Goal: Find specific page/section: Find specific page/section

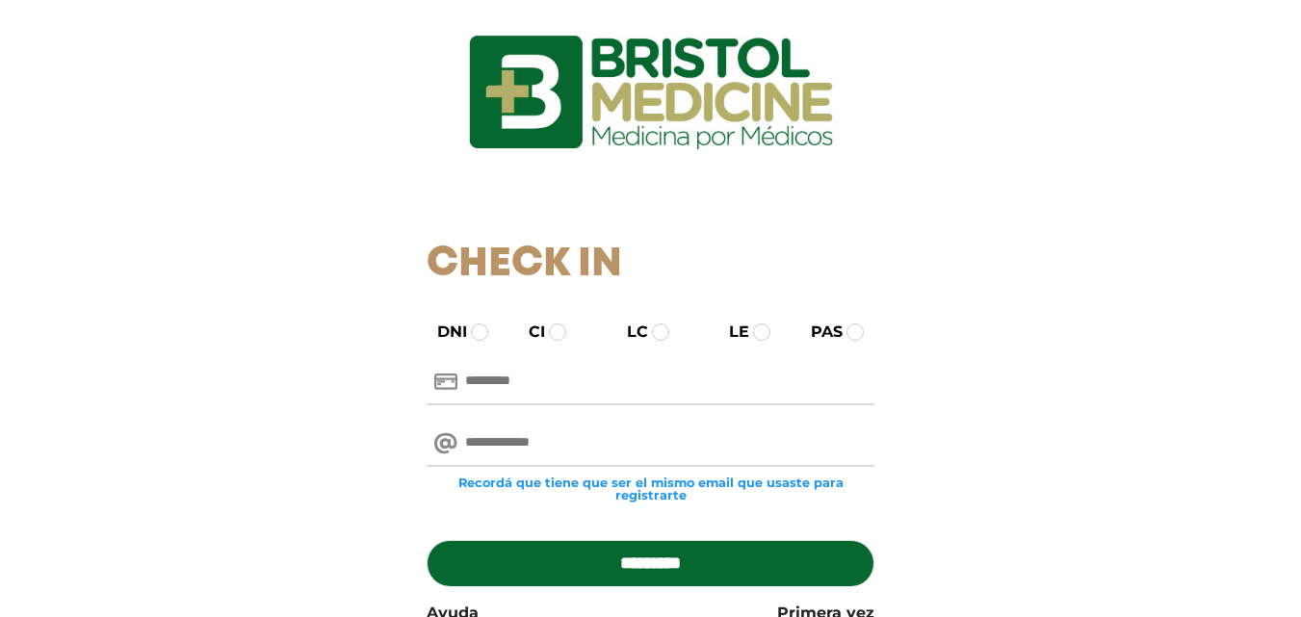
scroll to position [128, 0]
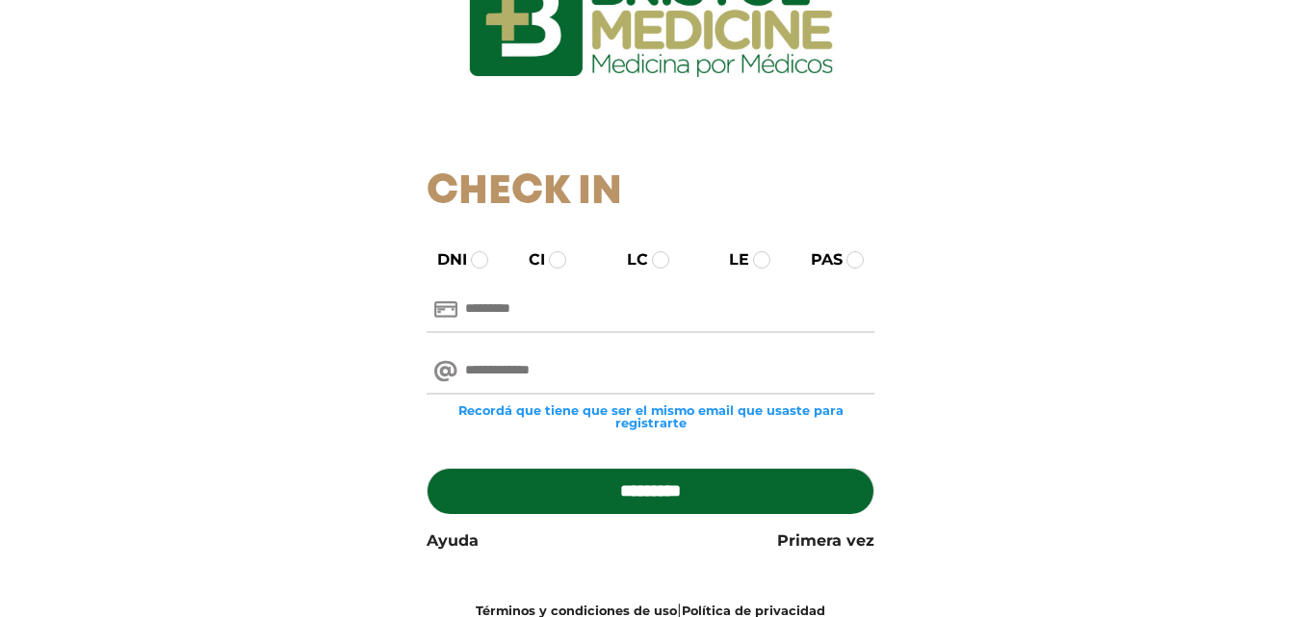
click at [532, 300] on input "text" at bounding box center [650, 310] width 448 height 46
click at [540, 358] on input "email" at bounding box center [650, 371] width 448 height 46
paste input "**********"
type input "**********"
click at [572, 291] on input "text" at bounding box center [650, 310] width 448 height 46
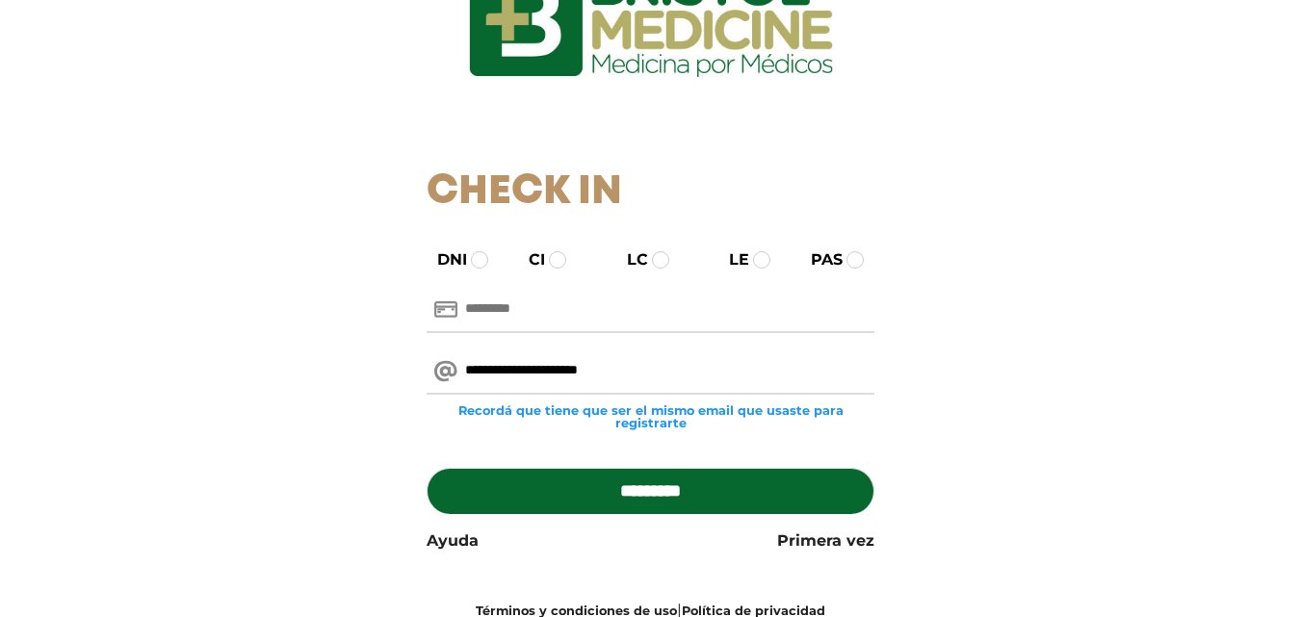
paste input "********"
type input "********"
click at [426, 468] on input "*********" at bounding box center [650, 491] width 448 height 46
type input "**********"
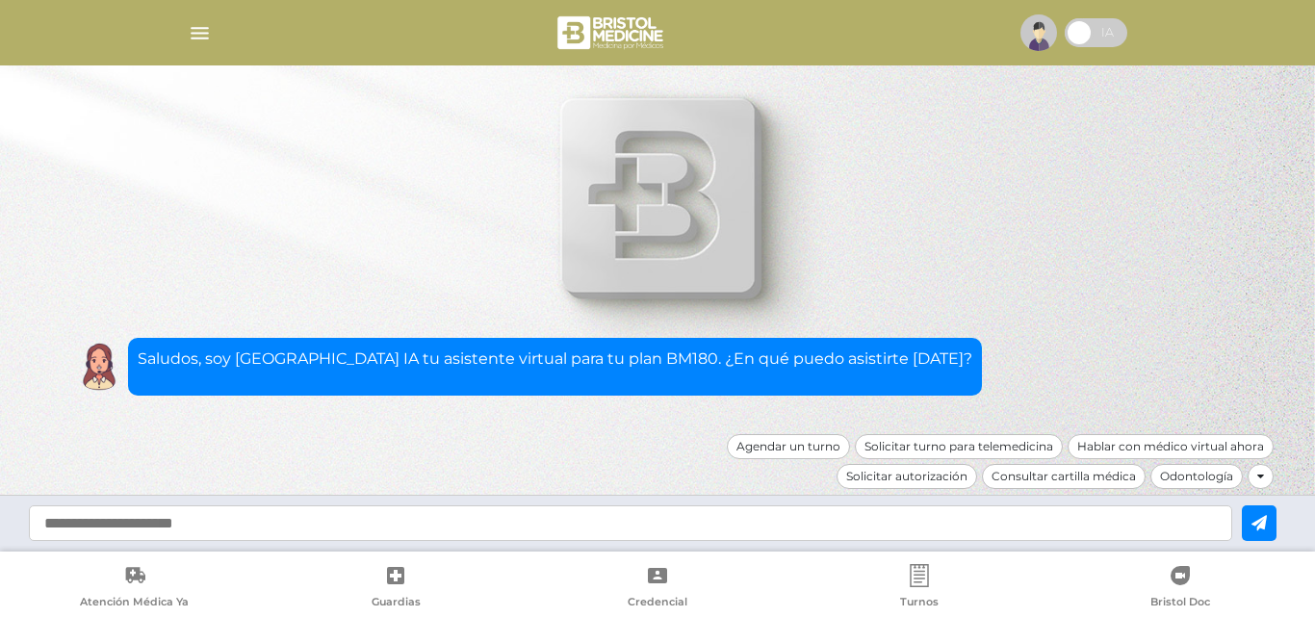
click at [199, 31] on img "button" at bounding box center [200, 33] width 24 height 24
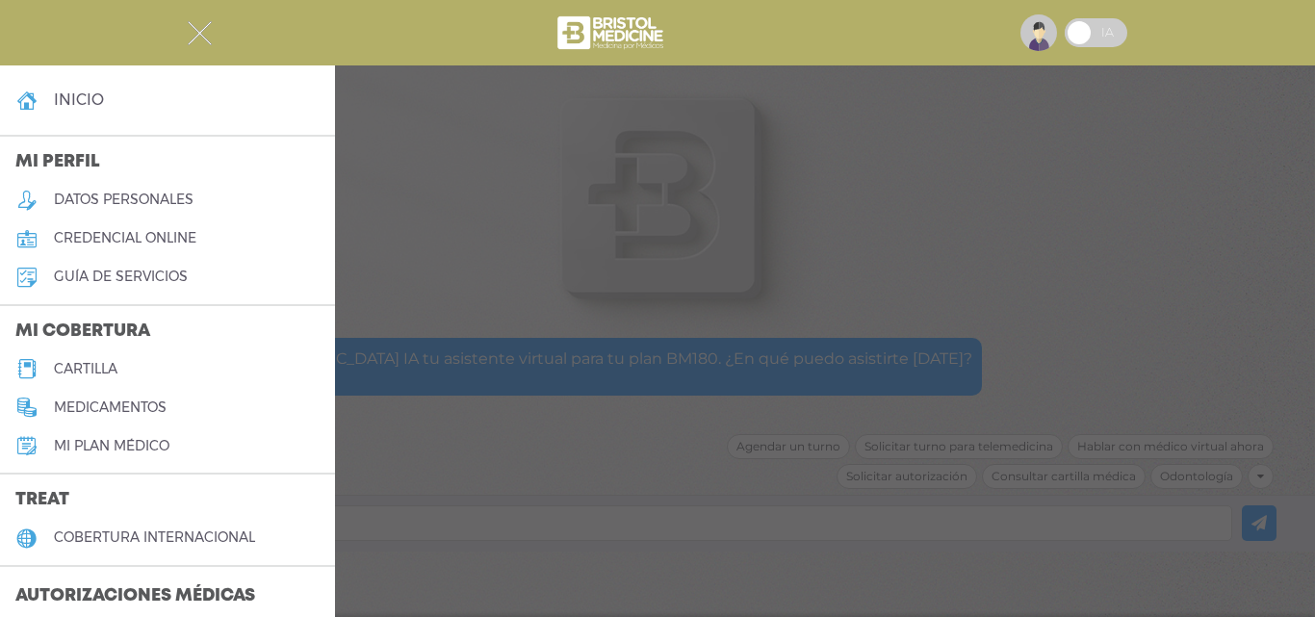
click at [163, 239] on h5 "credencial online" at bounding box center [125, 238] width 142 height 16
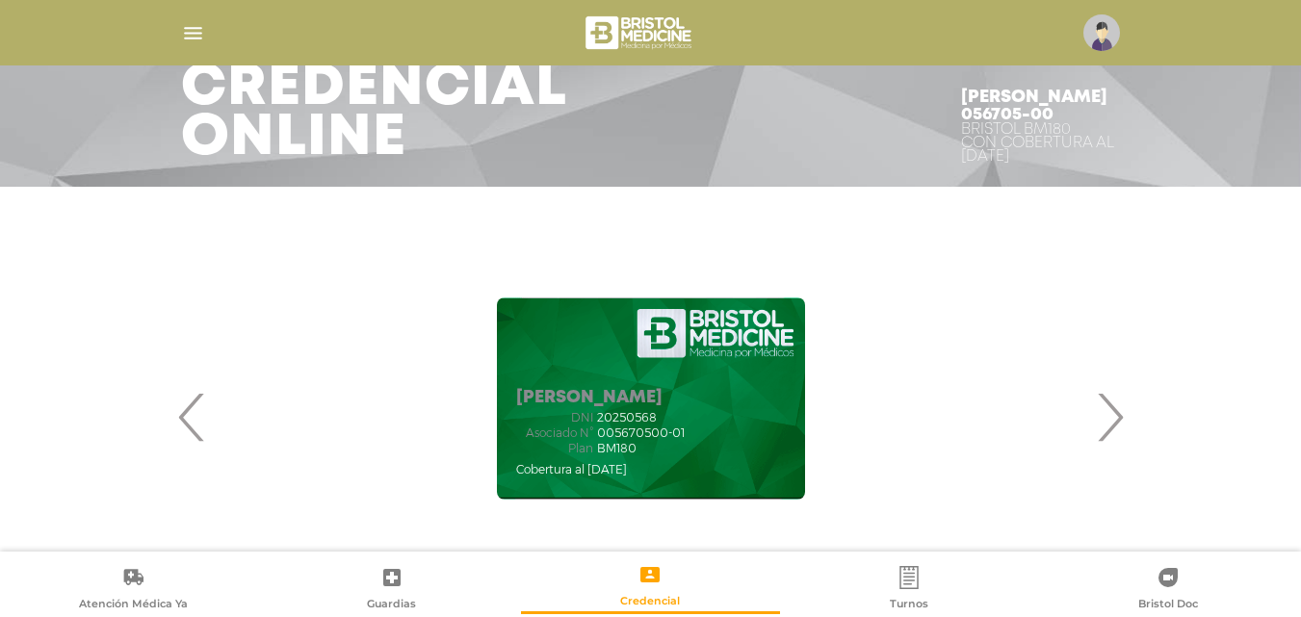
scroll to position [128, 0]
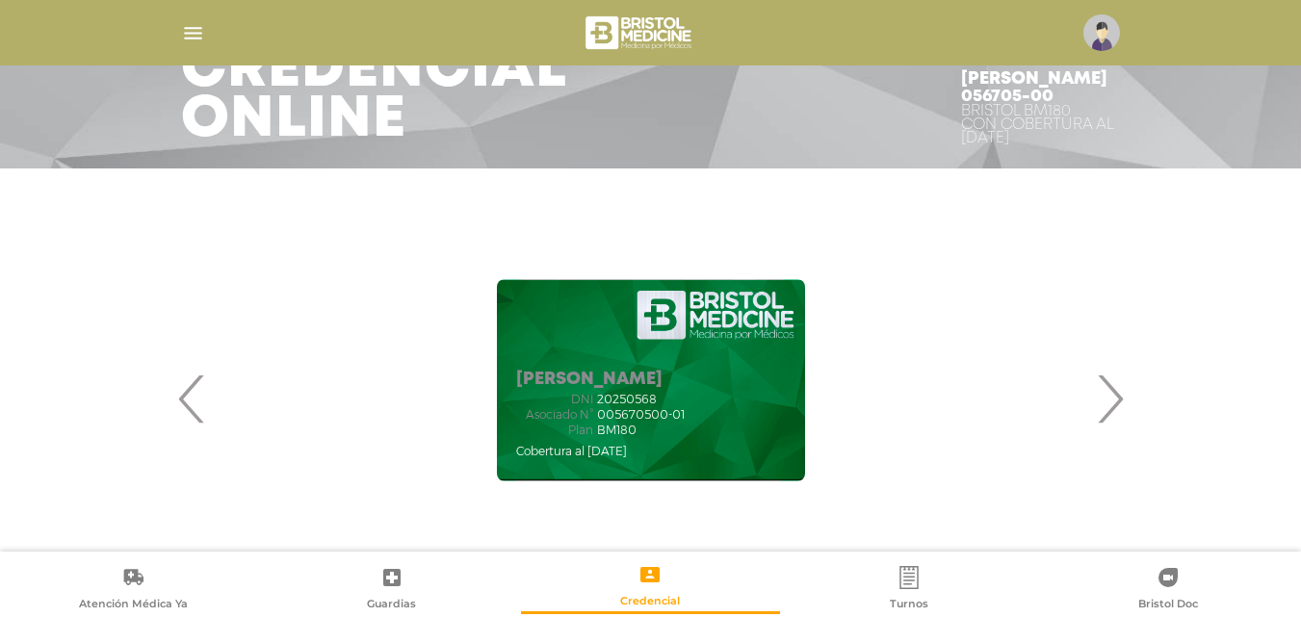
click at [1093, 400] on div "[PERSON_NAME] DNI 20250568 Asociado N° 005670500-01 Plan BM180" at bounding box center [650, 380] width 893 height 385
click at [1125, 403] on span "›" at bounding box center [1110, 399] width 38 height 104
click at [196, 417] on span "‹" at bounding box center [192, 399] width 38 height 104
click at [1105, 411] on span "›" at bounding box center [1110, 399] width 38 height 104
click at [190, 387] on span "‹" at bounding box center [192, 399] width 38 height 104
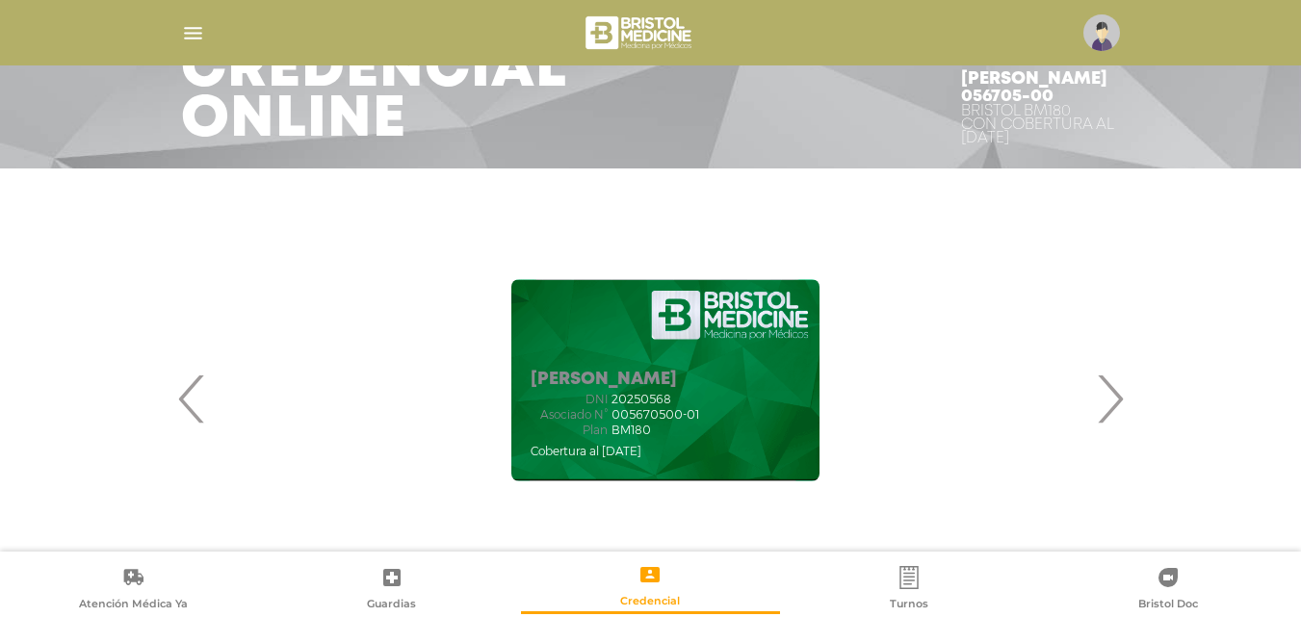
drag, startPoint x: 633, startPoint y: 407, endPoint x: 677, endPoint y: 406, distance: 43.3
click at [677, 406] on div "DNI 20250568 Asociado N° 005670500-01 Plan BM180" at bounding box center [614, 415] width 168 height 44
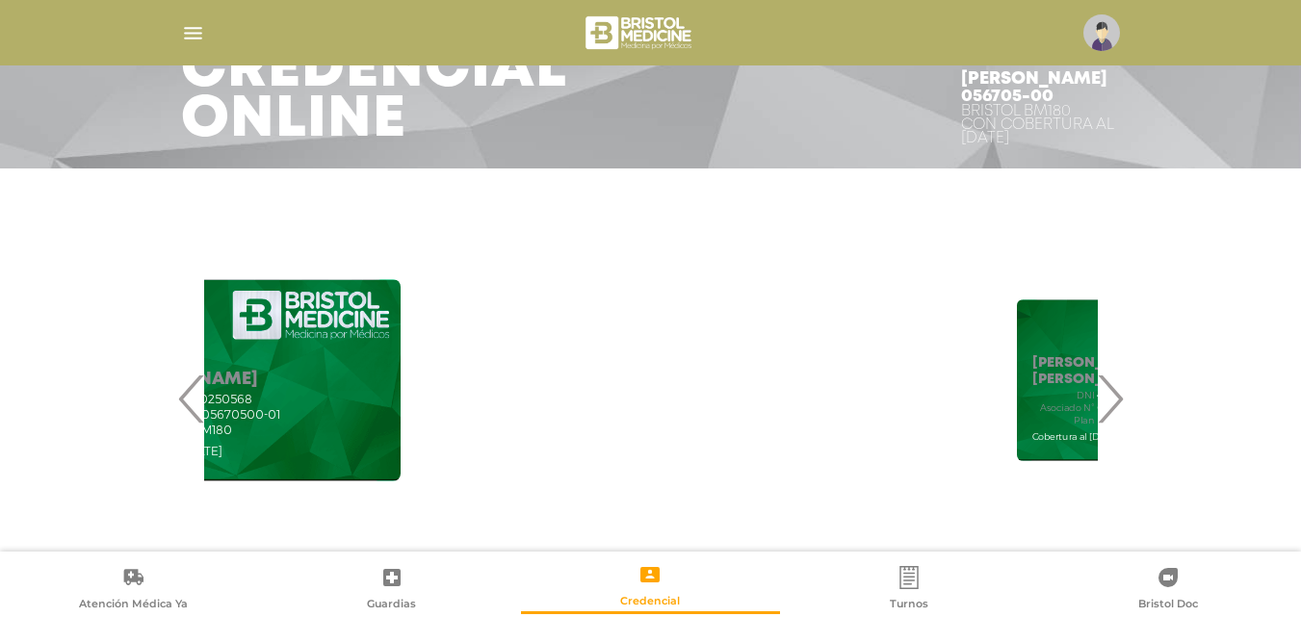
drag, startPoint x: 750, startPoint y: 427, endPoint x: 99, endPoint y: 589, distance: 670.5
click at [163, 489] on body "Bristol Touch - Desktop Mobile inicio Mi perfil datos personales" at bounding box center [650, 180] width 1301 height 617
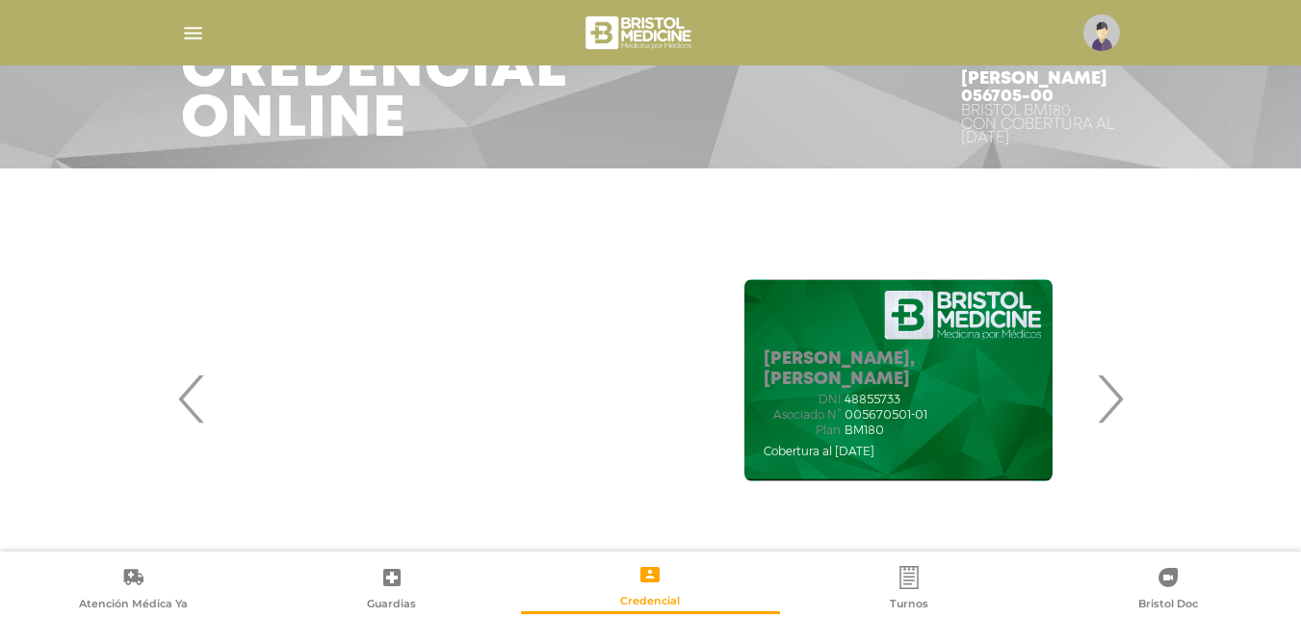
drag, startPoint x: 510, startPoint y: 431, endPoint x: 705, endPoint y: 401, distance: 196.7
click at [705, 401] on div "[PERSON_NAME], [PERSON_NAME] DNI 48855733 Asociado N° 005670501-01 Plan BM180" at bounding box center [897, 380] width 893 height 385
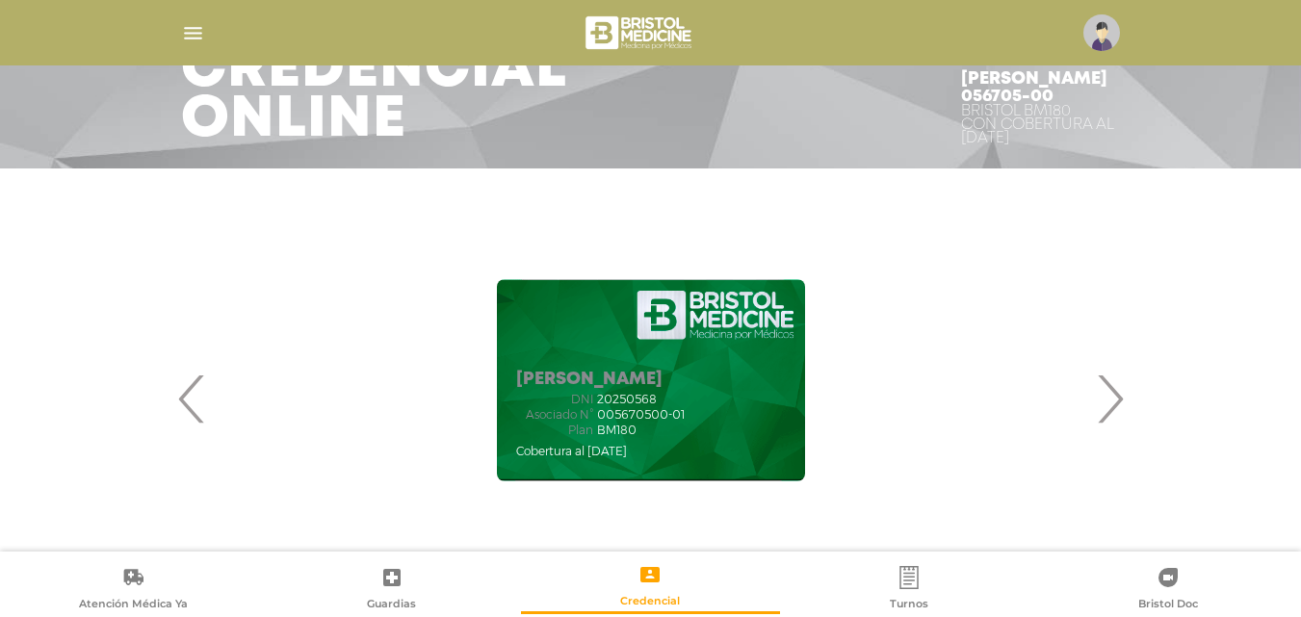
click at [411, 400] on div "[PERSON_NAME] DNI 20250568 Asociado N° 005670500-01 Plan BM180" at bounding box center [650, 380] width 893 height 385
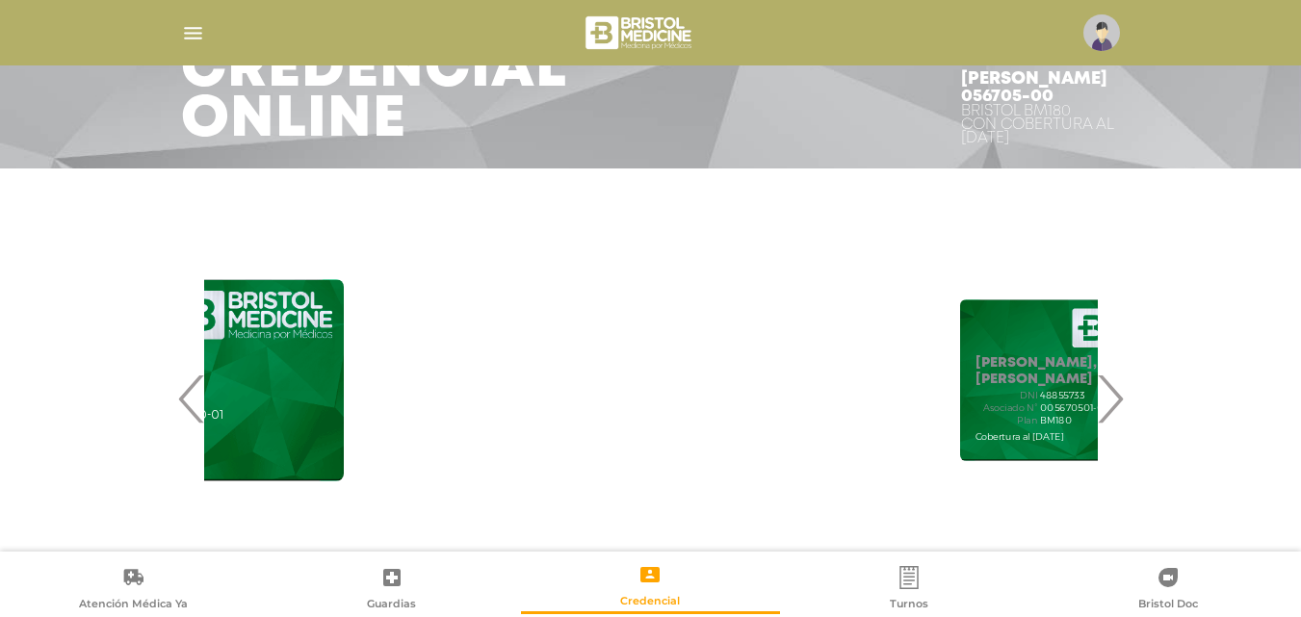
drag, startPoint x: 726, startPoint y: 376, endPoint x: 83, endPoint y: 524, distance: 659.7
click at [93, 519] on div "[PERSON_NAME] 056705-00 Bristol BM180 Con Cobertura al [DATE] [PERSON_NAME] DNI…" at bounding box center [650, 397] width 1301 height 459
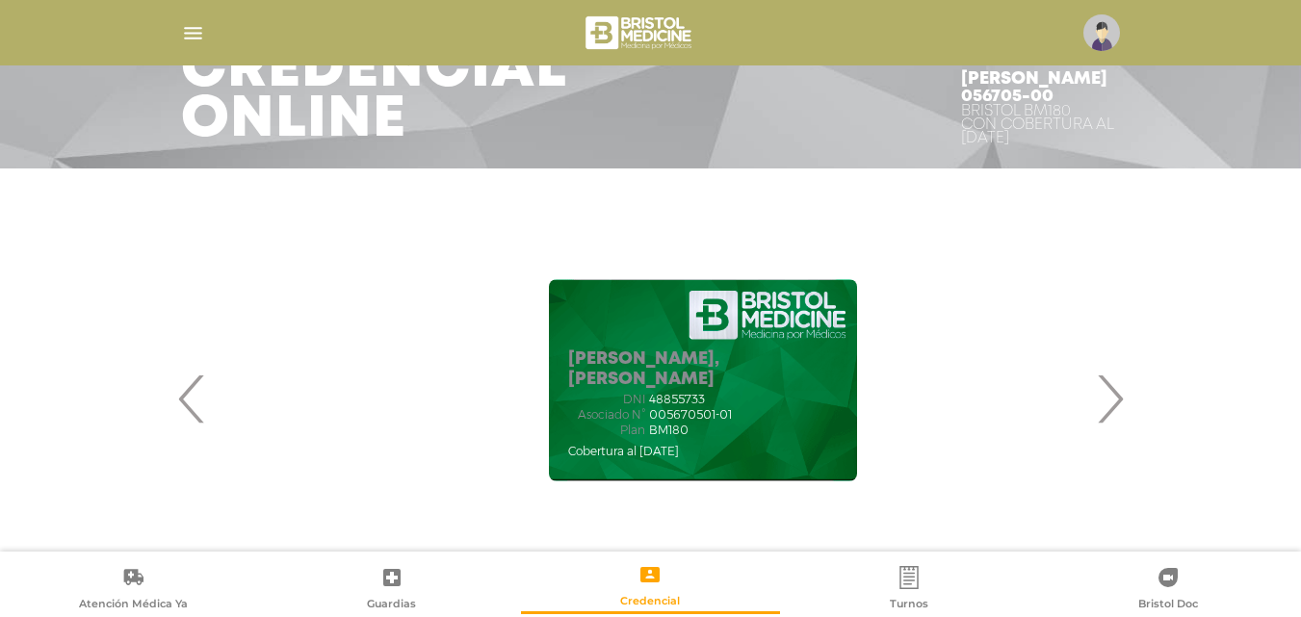
drag, startPoint x: 599, startPoint y: 418, endPoint x: 1001, endPoint y: 405, distance: 402.6
click at [837, 405] on div "DNI 48855733 Asociado N° 005670501-01 Plan BM180" at bounding box center [703, 415] width 270 height 44
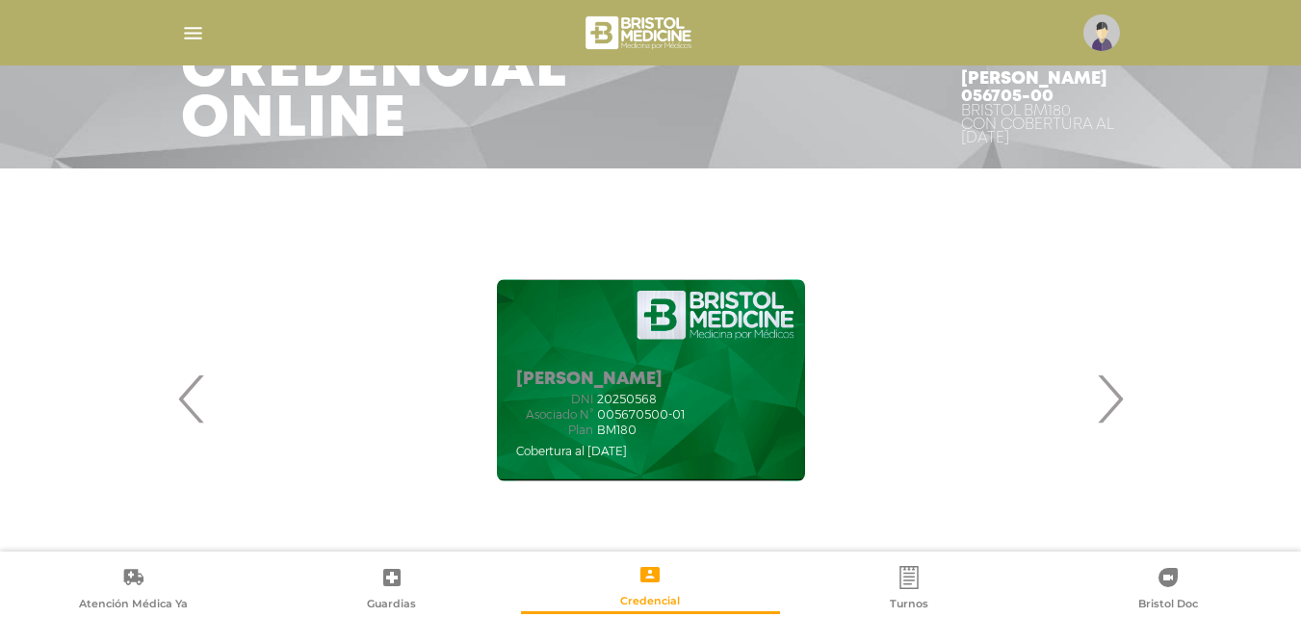
click at [1105, 406] on span "›" at bounding box center [1110, 399] width 38 height 104
click at [198, 406] on span "‹" at bounding box center [192, 399] width 38 height 104
click at [1120, 399] on span "›" at bounding box center [1110, 399] width 38 height 104
click at [196, 415] on span "‹" at bounding box center [192, 399] width 38 height 104
click at [1125, 392] on span "›" at bounding box center [1110, 399] width 38 height 104
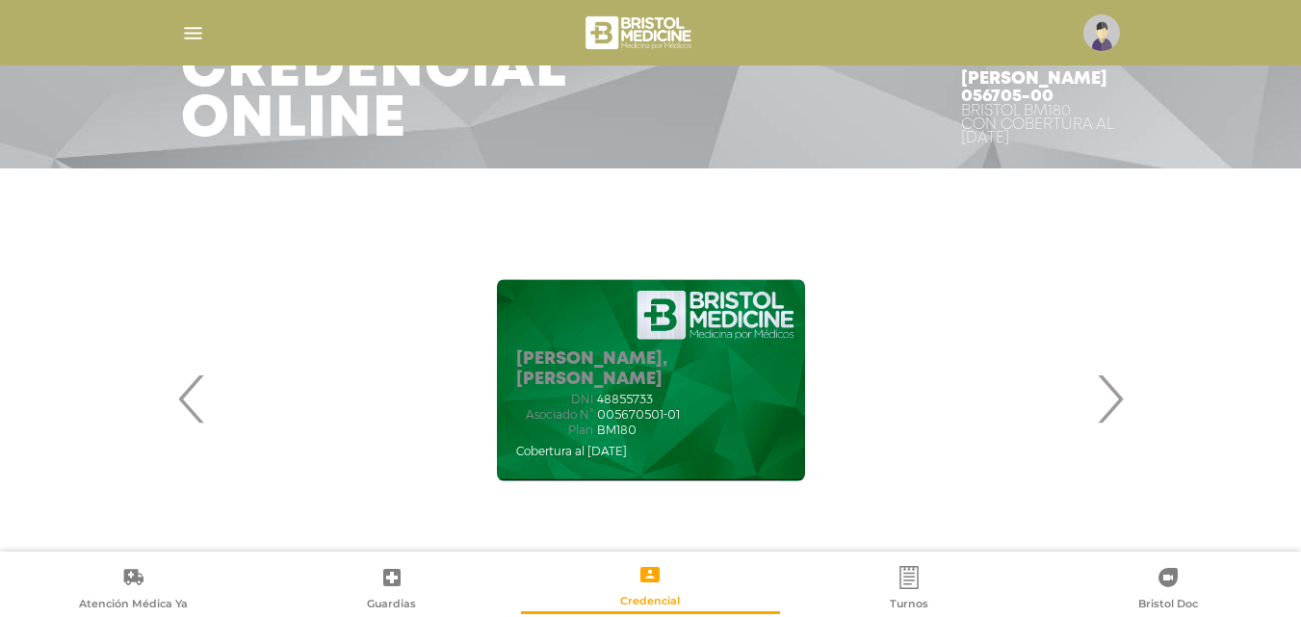
click at [190, 399] on span "‹" at bounding box center [192, 399] width 38 height 104
click at [1141, 405] on div "[PERSON_NAME] DNI 20250568 Asociado N° 005670500-01 Plan BM180" at bounding box center [651, 398] width 986 height 421
click at [1104, 410] on span "›" at bounding box center [1110, 399] width 38 height 104
click at [204, 412] on div "[PERSON_NAME], [PERSON_NAME] DNI 48855733 Asociado N° 005670501-01 Plan BM180" at bounding box center [650, 380] width 893 height 385
click at [198, 413] on span "‹" at bounding box center [192, 399] width 38 height 104
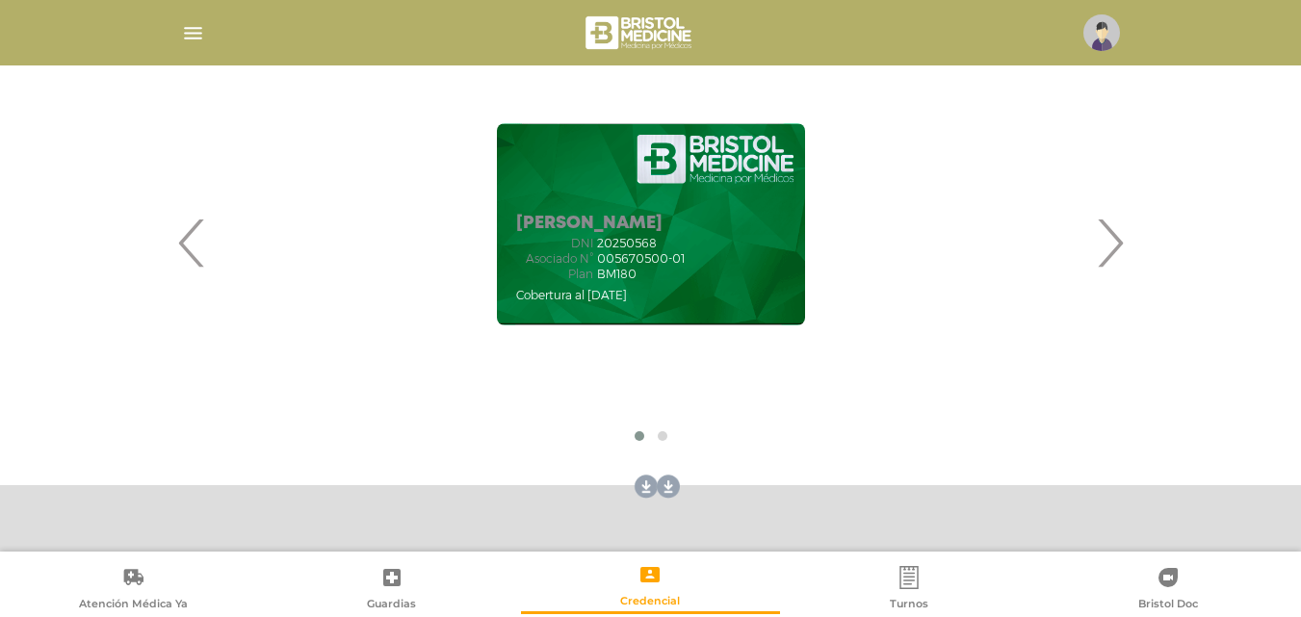
scroll to position [265, 0]
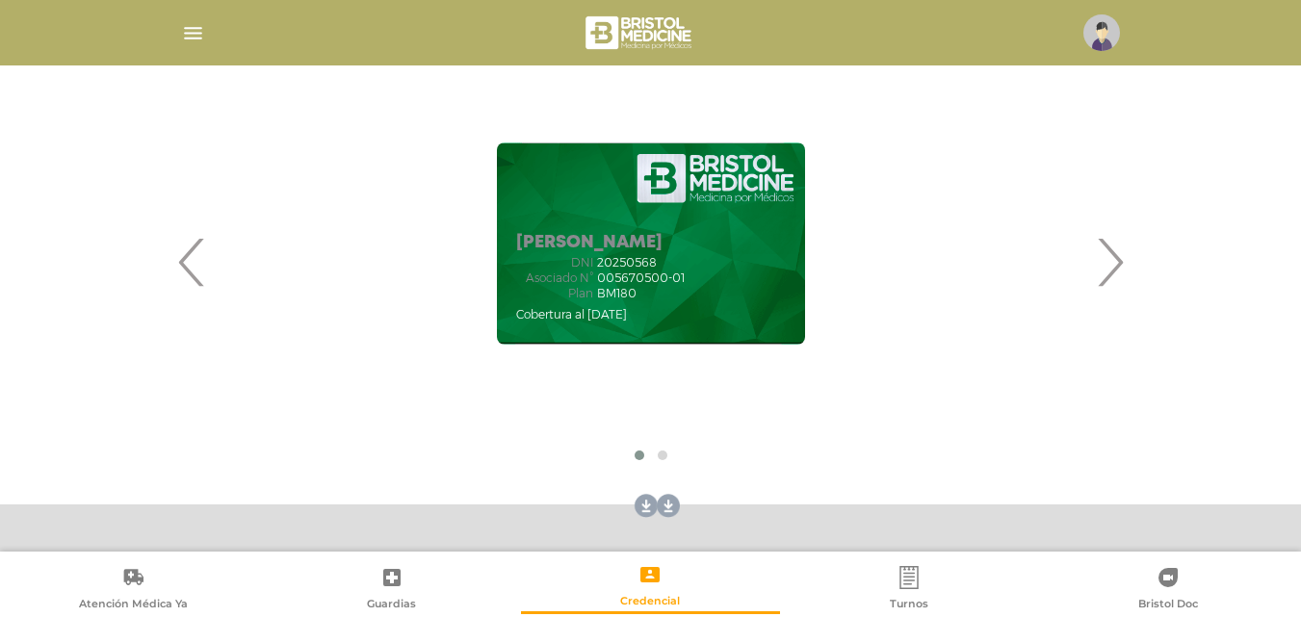
click at [1098, 283] on span "›" at bounding box center [1110, 262] width 38 height 104
click at [189, 273] on span "‹" at bounding box center [192, 262] width 38 height 104
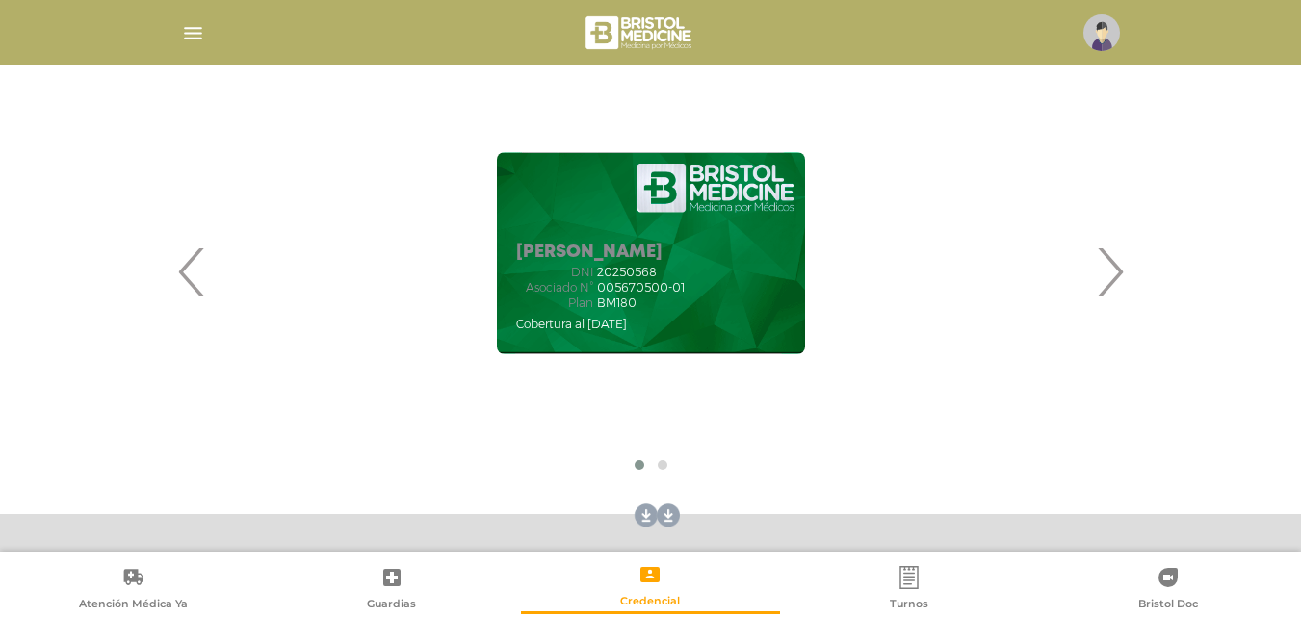
scroll to position [257, 0]
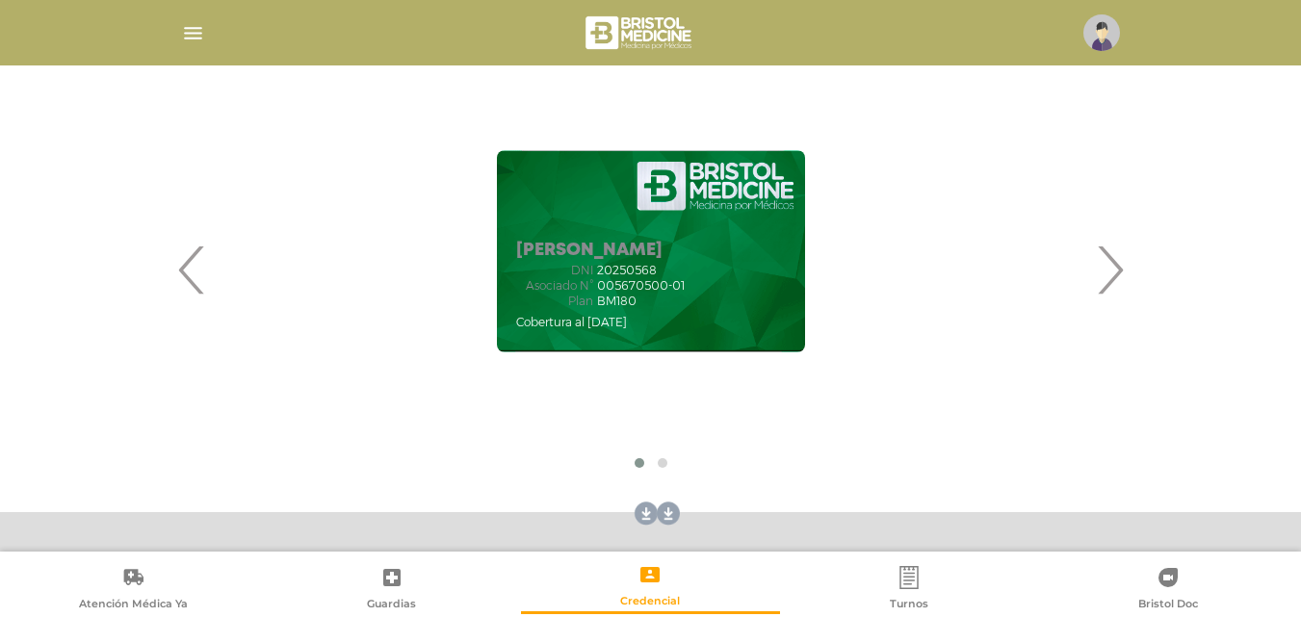
click at [1114, 273] on span "›" at bounding box center [1110, 270] width 38 height 104
click at [196, 287] on span "‹" at bounding box center [192, 270] width 38 height 104
click at [1105, 274] on span "›" at bounding box center [1110, 270] width 38 height 104
click at [197, 288] on span "‹" at bounding box center [192, 270] width 38 height 104
click at [1111, 268] on span "›" at bounding box center [1110, 270] width 38 height 104
